Goal: Navigation & Orientation: Find specific page/section

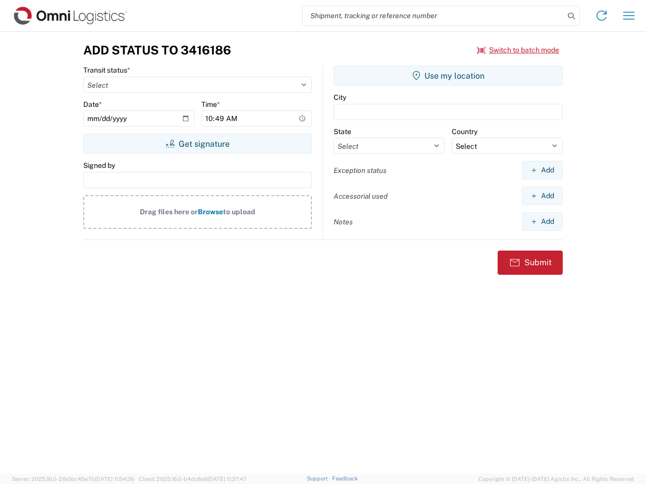
click at [433, 16] on input "search" at bounding box center [433, 15] width 261 height 19
click at [571, 16] on icon at bounding box center [571, 16] width 14 height 14
click at [601, 16] on icon at bounding box center [601, 16] width 16 height 16
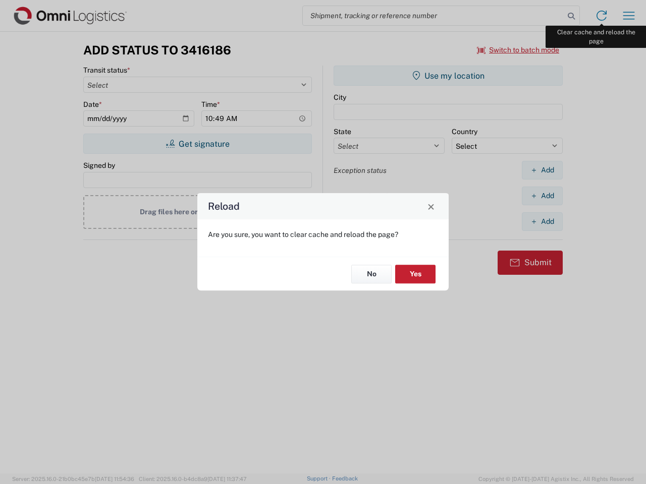
click at [629, 16] on div "Reload Are you sure, you want to clear cache and reload the page? No Yes" at bounding box center [323, 242] width 646 height 484
click at [518, 50] on div "Reload Are you sure, you want to clear cache and reload the page? No Yes" at bounding box center [323, 242] width 646 height 484
click at [197, 144] on div "Reload Are you sure, you want to clear cache and reload the page? No Yes" at bounding box center [323, 242] width 646 height 484
click at [448, 76] on div "Reload Are you sure, you want to clear cache and reload the page? No Yes" at bounding box center [323, 242] width 646 height 484
click at [542, 170] on div "Reload Are you sure, you want to clear cache and reload the page? No Yes" at bounding box center [323, 242] width 646 height 484
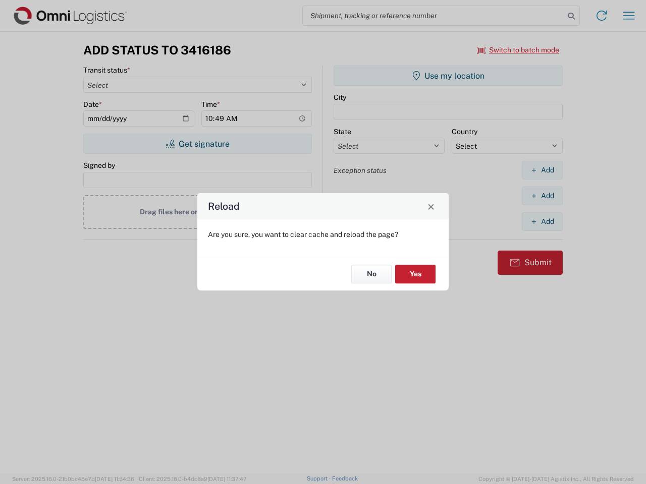
click at [542, 196] on div "Reload Are you sure, you want to clear cache and reload the page? No Yes" at bounding box center [323, 242] width 646 height 484
click at [542, 221] on div "Reload Are you sure, you want to clear cache and reload the page? No Yes" at bounding box center [323, 242] width 646 height 484
